Goal: Task Accomplishment & Management: Use online tool/utility

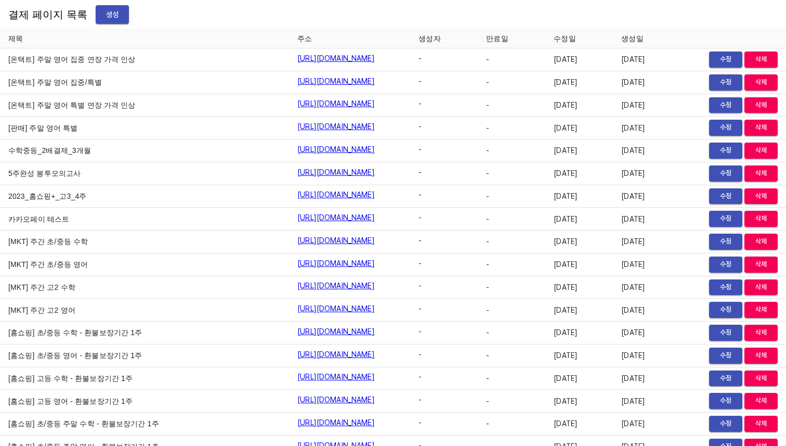
click at [110, 15] on span "생성" at bounding box center [112, 14] width 17 height 13
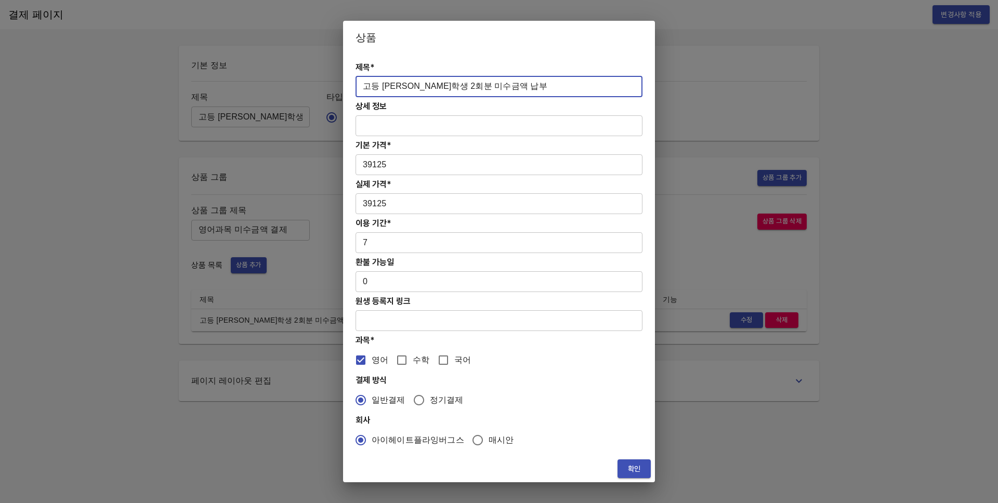
drag, startPoint x: 0, startPoint y: 0, endPoint x: 20, endPoint y: 40, distance: 44.6
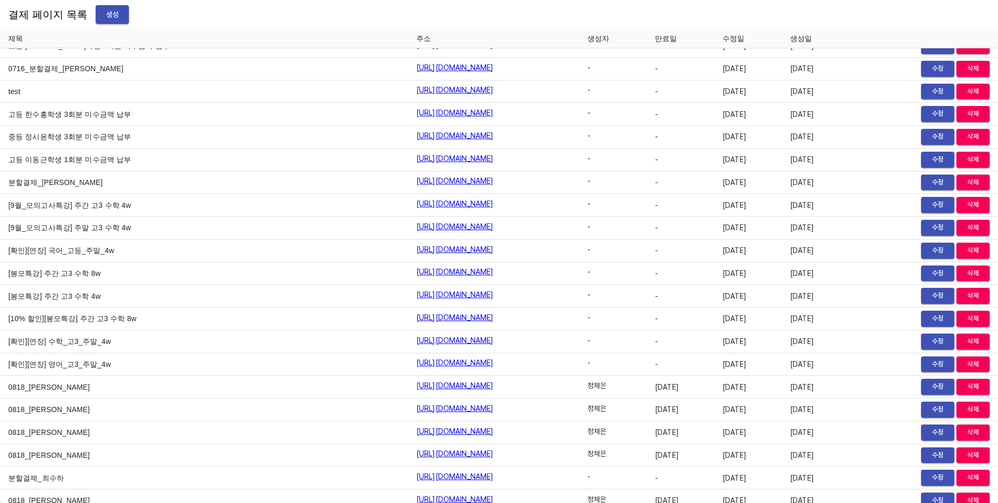
scroll to position [12464, 0]
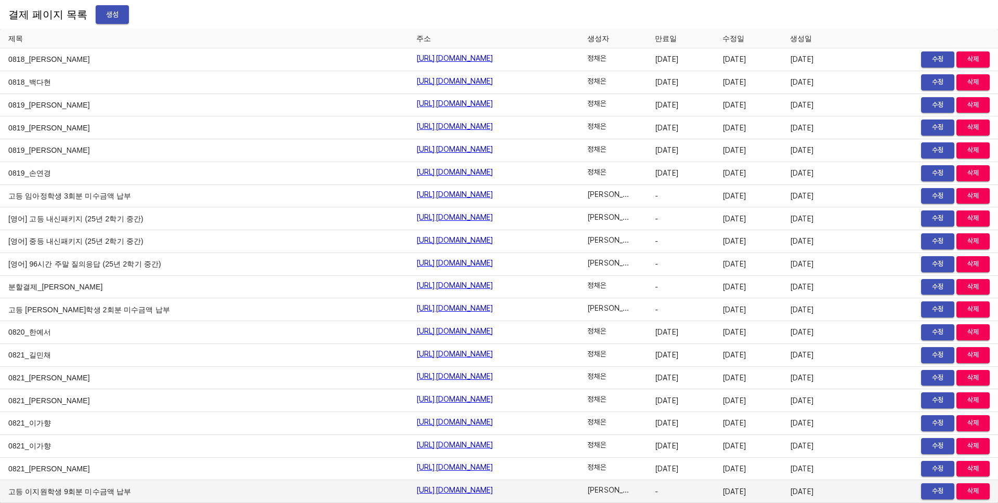
click at [926, 493] on span "수정" at bounding box center [937, 492] width 23 height 12
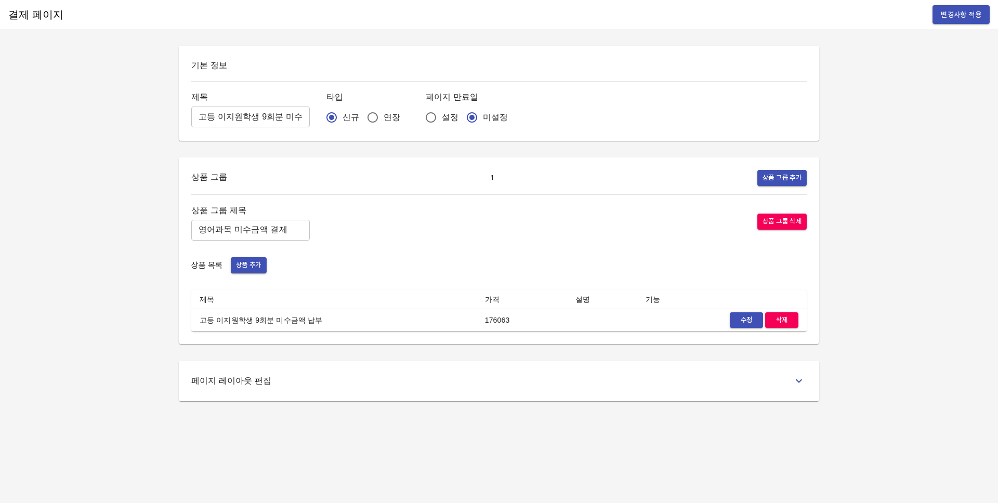
click at [250, 116] on input "고등 이지원학생 9회분 미수금액 납부" at bounding box center [250, 117] width 119 height 21
click at [277, 230] on input "영어과목 미수금액 결제" at bounding box center [250, 230] width 119 height 21
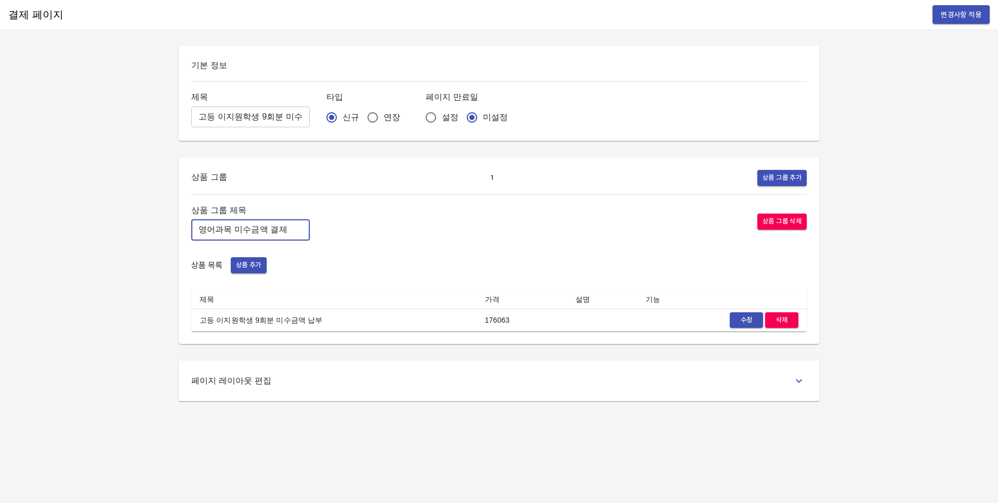
click at [277, 230] on input "영어과목 미수금액 결제" at bounding box center [250, 230] width 119 height 21
click at [384, 223] on div "상품 그룹 제목 영어과목 미수금액 결제 ​ 상품 그룹 삭제" at bounding box center [499, 221] width 616 height 37
click at [747, 324] on span "수정" at bounding box center [746, 321] width 23 height 12
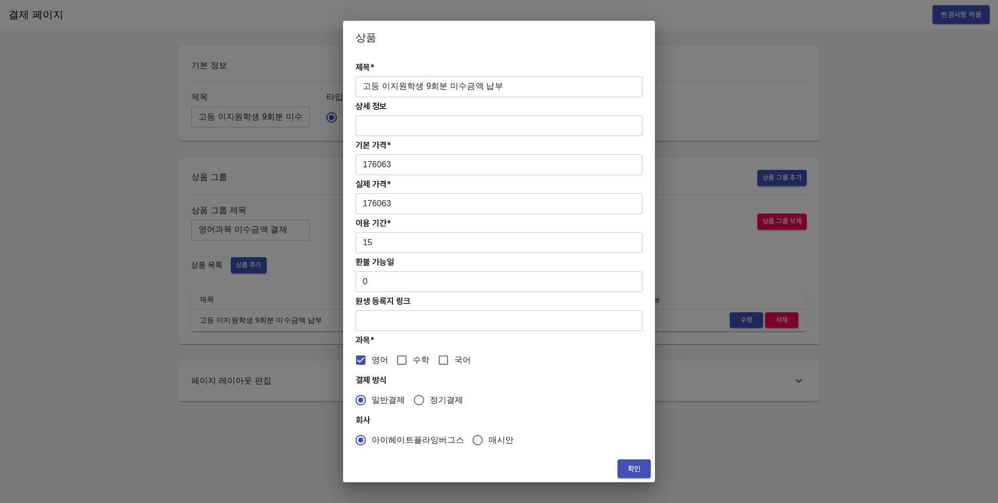
click at [522, 82] on input "고등 이지원학생 9회분 미수금액 납부" at bounding box center [499, 86] width 287 height 21
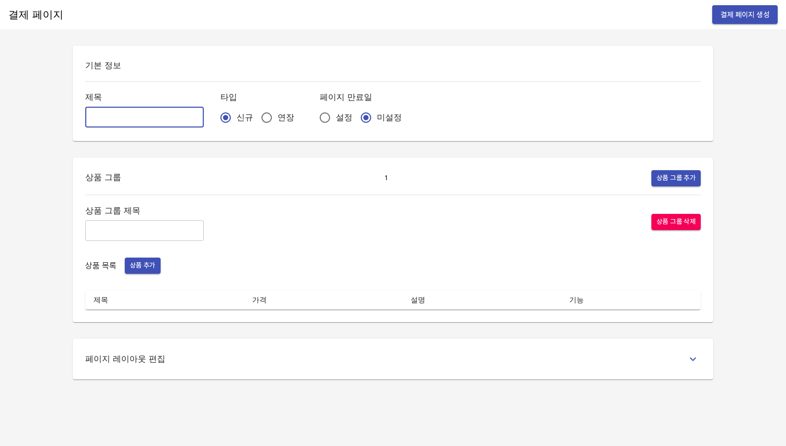
click at [112, 114] on input "text" at bounding box center [144, 117] width 119 height 21
paste input "고등 이지원학생 9회분 미수금액 납부"
click at [112, 119] on input "고등 이지원학생 9회분 미수금액 납부" at bounding box center [144, 117] width 119 height 21
click at [128, 116] on input "고등 이지원학생 9회분 미수금액 납부" at bounding box center [144, 117] width 119 height 21
type input "고등 [PERSON_NAME] 7[PERSON_NAME] [PERSON_NAME]금액 납부"
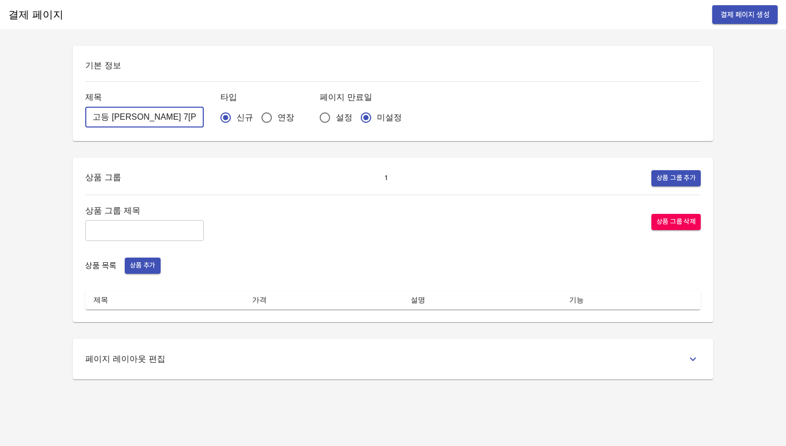
click at [142, 225] on input "text" at bounding box center [144, 230] width 119 height 21
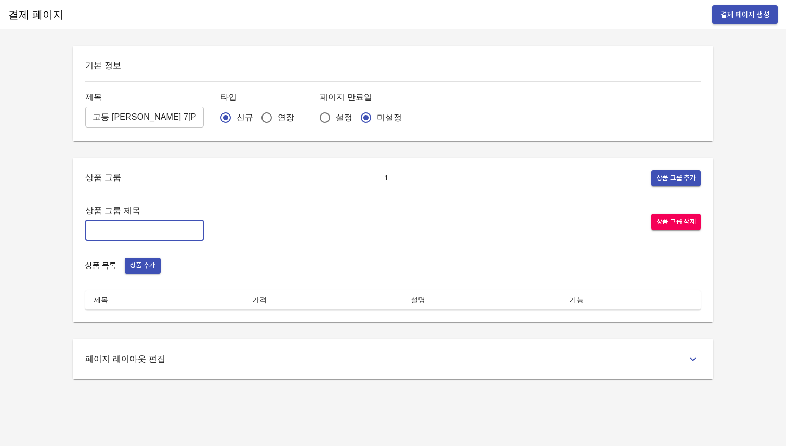
click at [153, 228] on input "text" at bounding box center [144, 230] width 119 height 21
paste input "영어과목 미수금액 결제"
type input "영어과목 미수금액 결제"
click at [257, 221] on div "상품 그룹 제목 영어과목 미수금액 결제 ​ 상품 그룹 삭제" at bounding box center [393, 221] width 616 height 37
click at [146, 269] on span "상품 추가" at bounding box center [142, 265] width 25 height 12
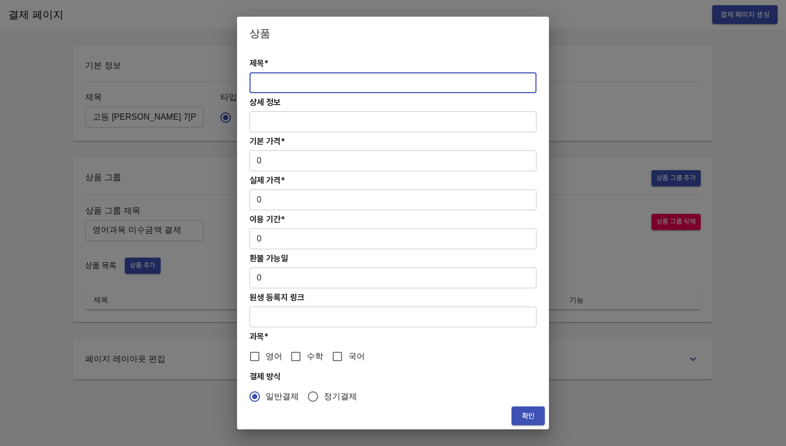
click at [276, 84] on input "text" at bounding box center [393, 82] width 287 height 21
paste input "고등 이지원학생 9회분 미수금액 납부"
click at [268, 86] on input "고등 이지원학생 9회분 미수금액 납부" at bounding box center [393, 82] width 287 height 21
click at [382, 80] on input "중등 [PERSON_NAME] 7[PERSON_NAME] [PERSON_NAME]금액 납부" at bounding box center [393, 82] width 287 height 21
type input "중등 [PERSON_NAME] 7[PERSON_NAME] [PERSON_NAME]금액 납부"
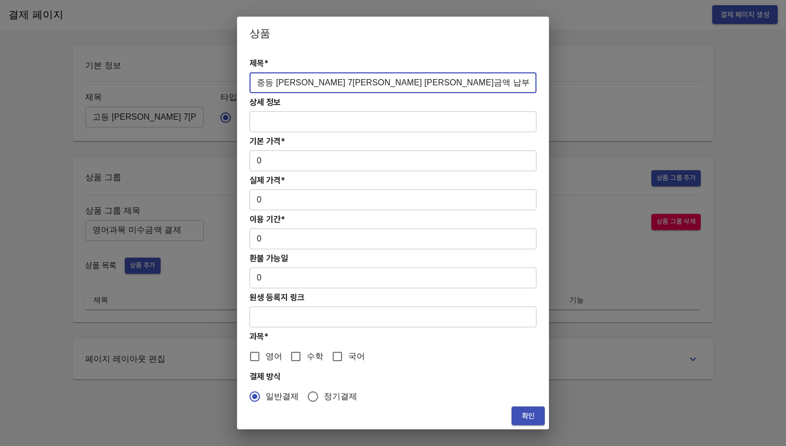
click at [311, 158] on input "0" at bounding box center [393, 160] width 287 height 21
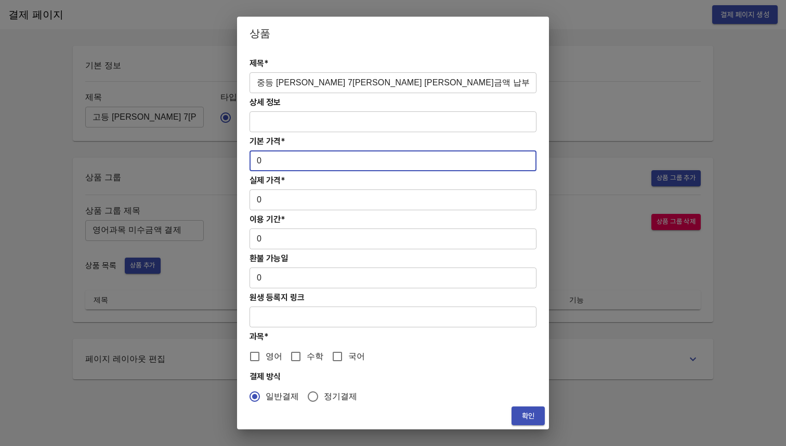
click at [261, 162] on input "0" at bounding box center [393, 160] width 287 height 21
paste input "121625"
type input "121625"
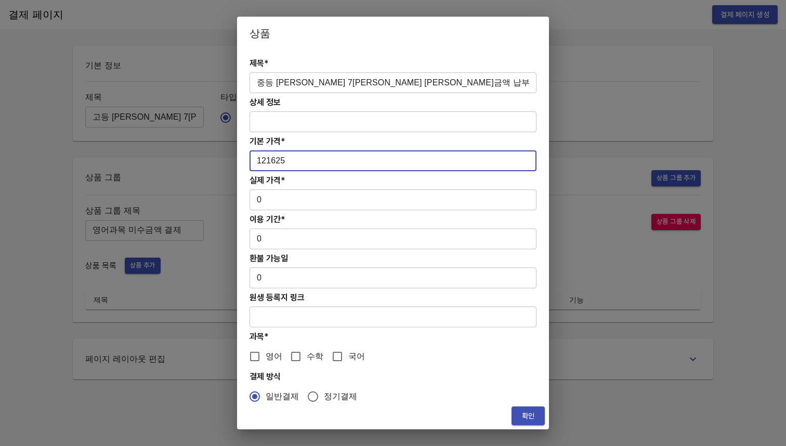
click at [266, 203] on input "0" at bounding box center [393, 199] width 287 height 21
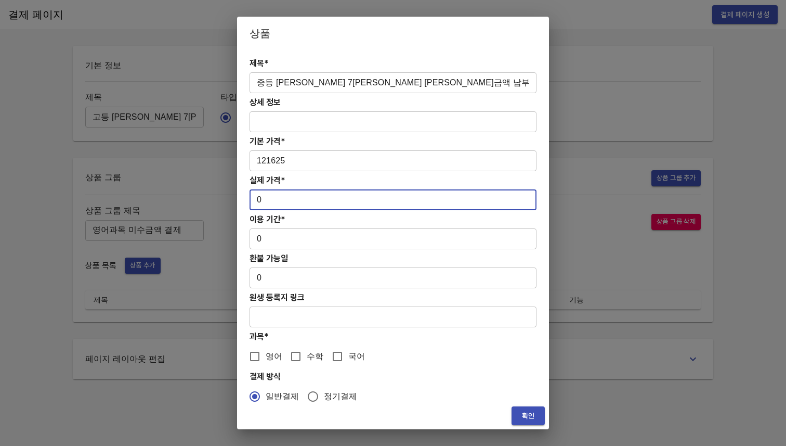
click at [266, 203] on input "0" at bounding box center [393, 199] width 287 height 21
paste input "121625"
type input "121625"
click at [256, 240] on input "0" at bounding box center [393, 238] width 287 height 21
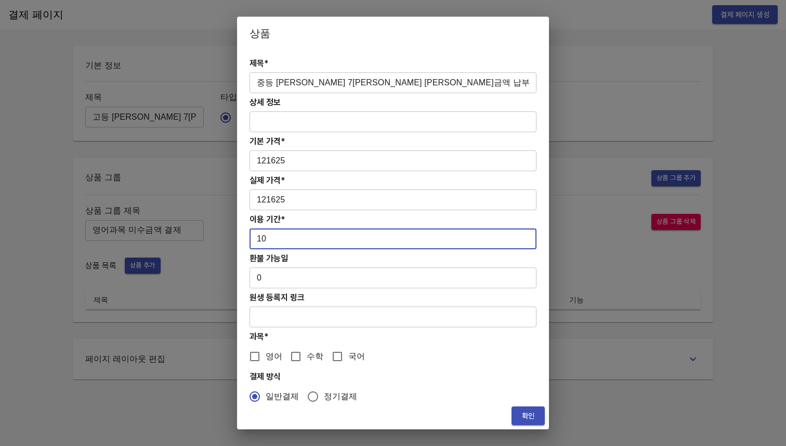
type input "10"
click at [263, 356] on input "영어" at bounding box center [255, 356] width 22 height 22
checkbox input "true"
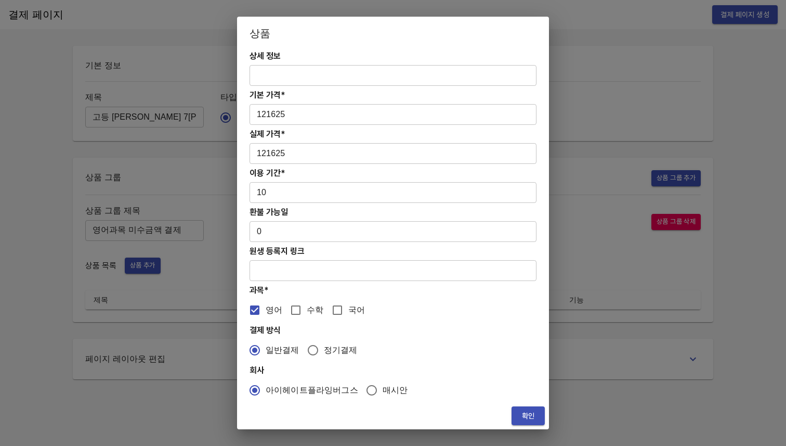
scroll to position [49, 0]
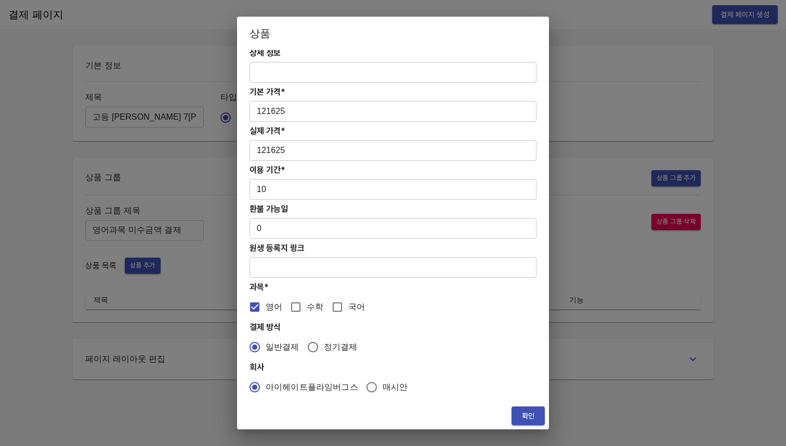
click at [525, 411] on span "확인" at bounding box center [528, 415] width 17 height 13
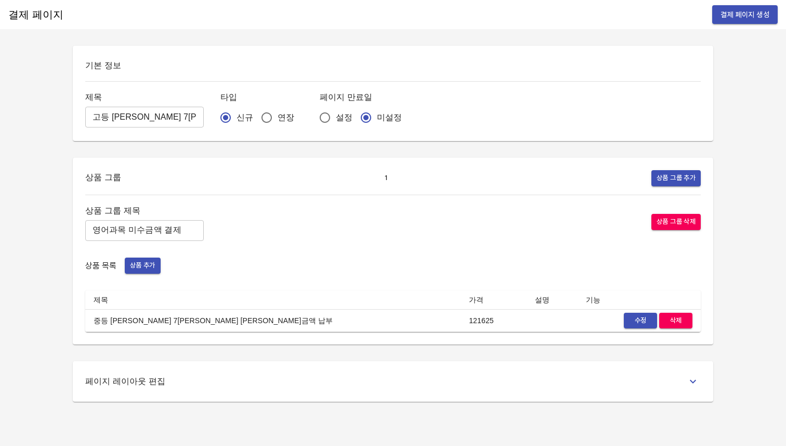
click at [102, 119] on input "고등 윤서영학생 7회분 미수금액 납부" at bounding box center [144, 117] width 119 height 21
type input "중등 [PERSON_NAME]학생 7회분 미수금액 납부"
click at [65, 145] on div "기본 정보 제목 중등 윤서영학생 7회분 미수금액 납부 ​ 타입 신규 연장 페이지 만료일 설정 미설정 상품 그룹 1 상품 그룹 추가 상품 그룹 …" at bounding box center [392, 224] width 665 height 356
click at [735, 19] on span "결제 페이지 생성" at bounding box center [745, 14] width 49 height 13
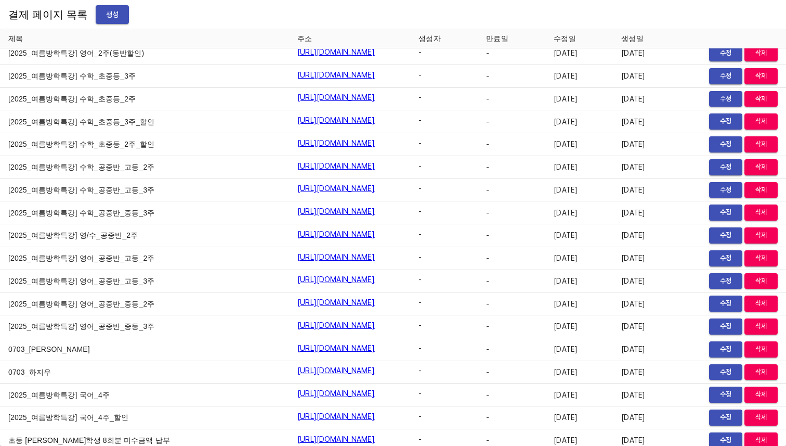
scroll to position [12545, 0]
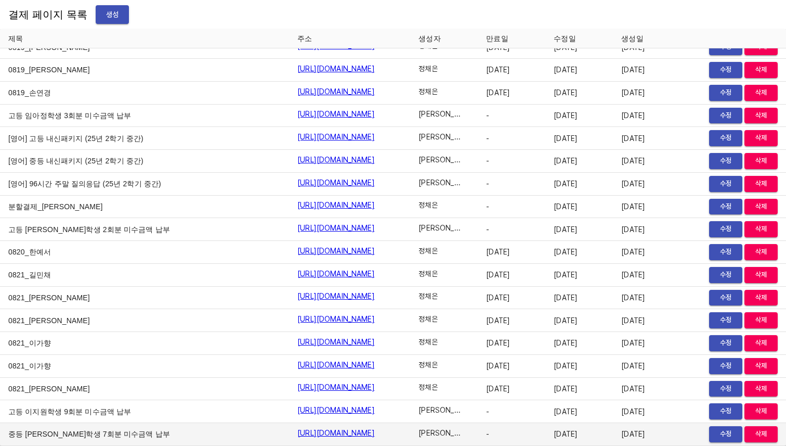
click at [336, 433] on link "https://payment.mildang.kr/msQ1HVTzTFuBAeNPZQxRP" at bounding box center [335, 432] width 77 height 10
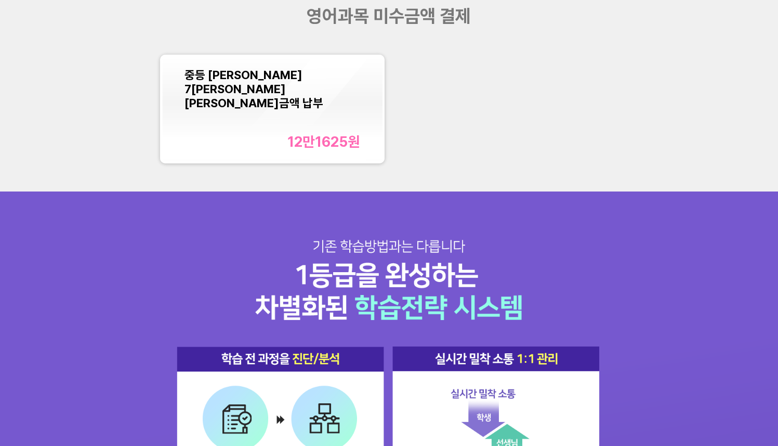
scroll to position [1035, 0]
